Goal: Obtain resource: Download file/media

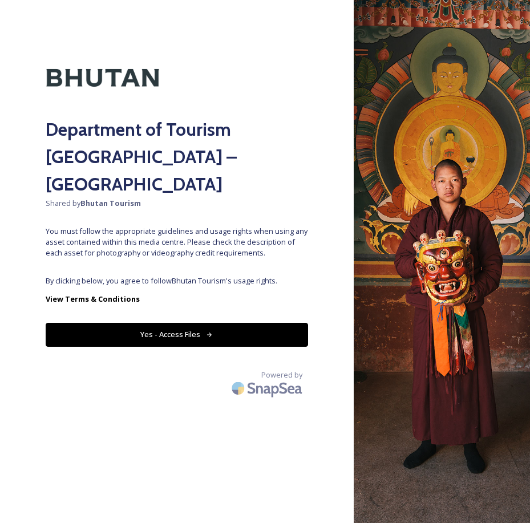
click at [134, 323] on button "Yes - Access Files" at bounding box center [177, 334] width 262 height 23
click at [171, 323] on button "Yes - Access Files" at bounding box center [177, 334] width 262 height 23
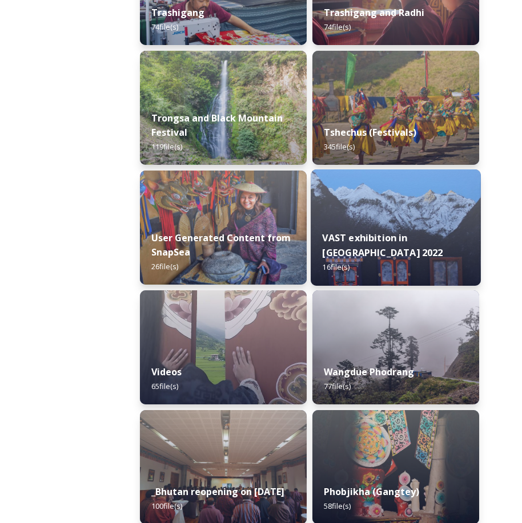
scroll to position [2168, 0]
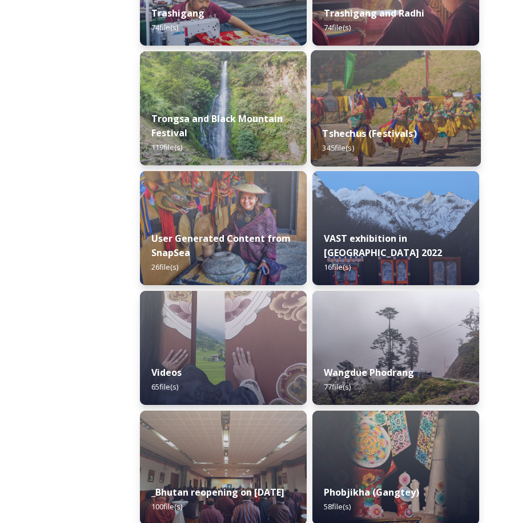
click at [400, 144] on div "Tshechus (Festivals) 345 file(s)" at bounding box center [395, 141] width 170 height 52
click at [398, 142] on div "Tshechus (Festivals) 345 file(s)" at bounding box center [395, 141] width 170 height 52
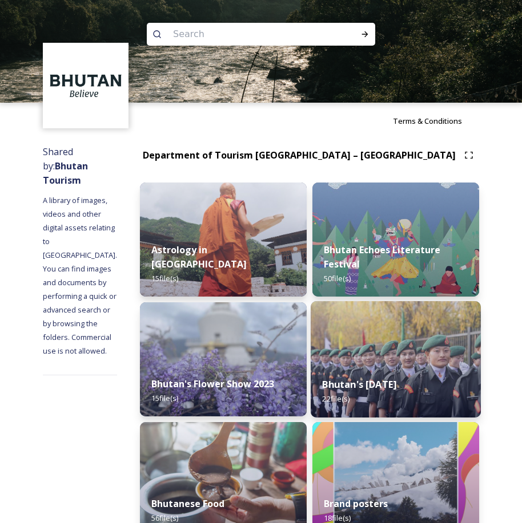
click at [375, 338] on img at bounding box center [395, 359] width 170 height 116
